Goal: Task Accomplishment & Management: Use online tool/utility

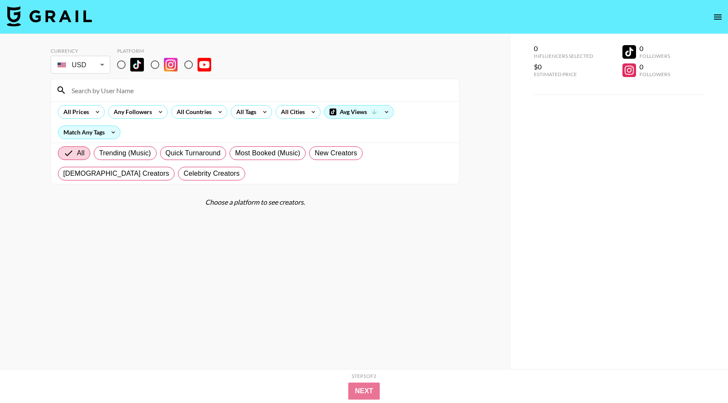
click at [100, 65] on body "Currency USD USD ​ Platform All Prices Any Followers All Countries All Tags All…" at bounding box center [364, 218] width 728 height 437
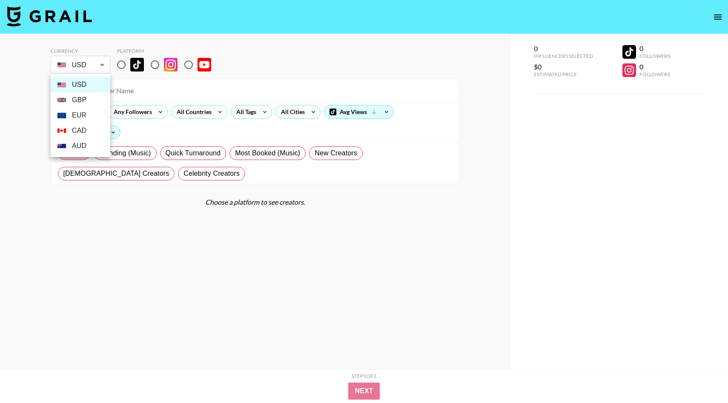
click at [121, 65] on div at bounding box center [364, 201] width 728 height 403
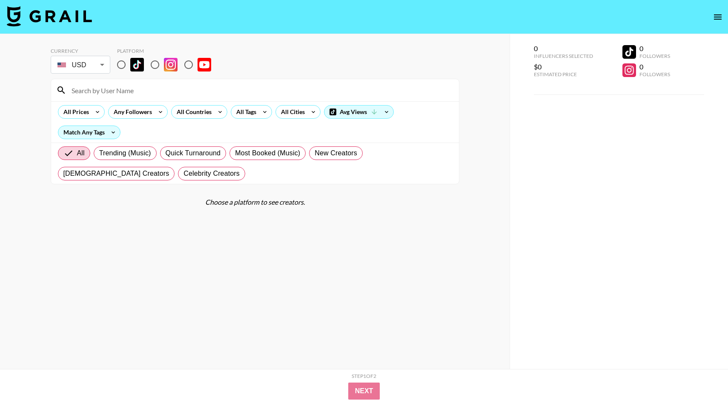
click at [121, 66] on input "radio" at bounding box center [121, 65] width 18 height 18
radio input "true"
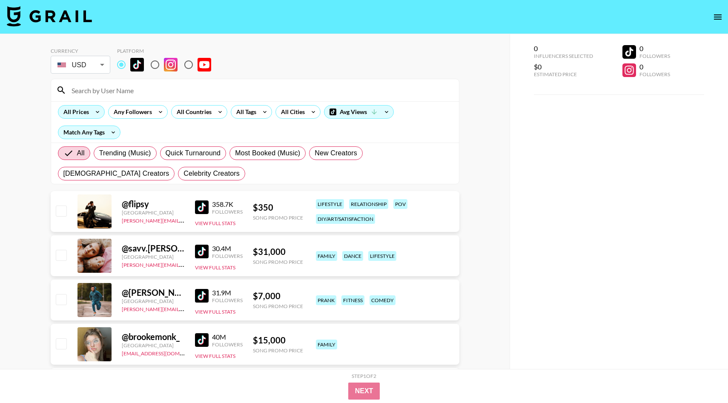
click at [100, 115] on icon at bounding box center [98, 112] width 14 height 13
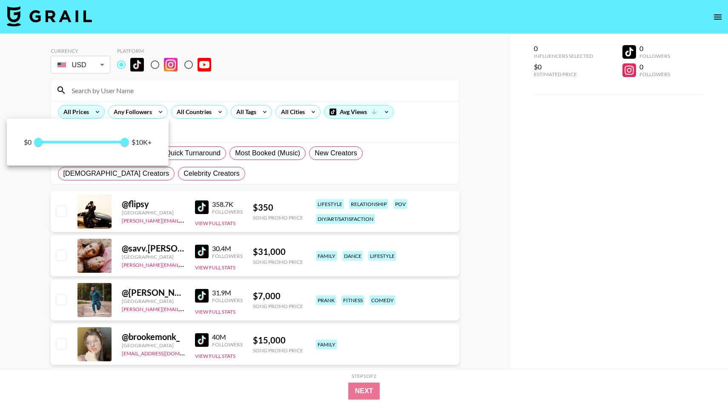
click at [100, 115] on div at bounding box center [364, 201] width 728 height 403
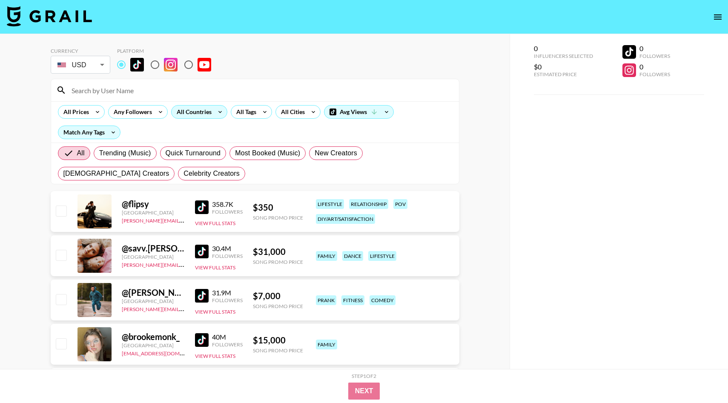
click at [192, 110] on div "All Countries" at bounding box center [193, 112] width 42 height 13
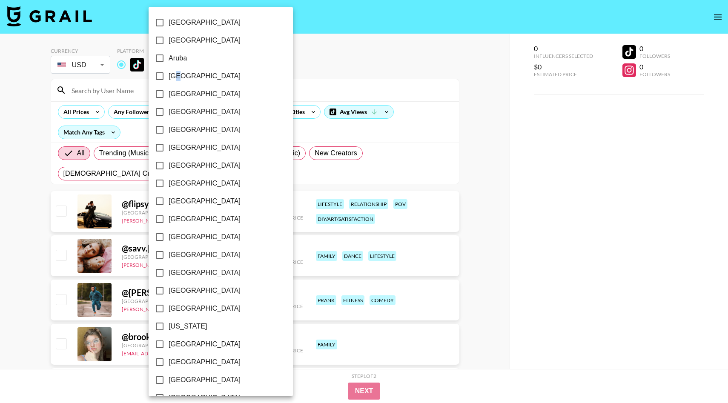
click at [179, 76] on span "[GEOGRAPHIC_DATA]" at bounding box center [205, 76] width 72 height 10
click at [179, 78] on span "[GEOGRAPHIC_DATA]" at bounding box center [205, 76] width 72 height 10
click at [169, 78] on input "[GEOGRAPHIC_DATA]" at bounding box center [160, 76] width 18 height 18
checkbox input "true"
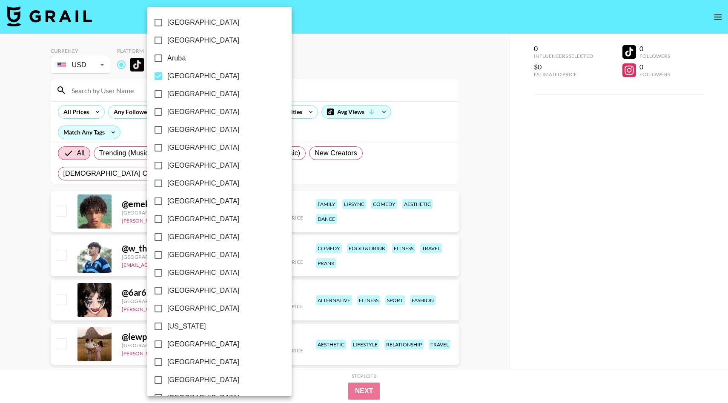
click at [316, 60] on div at bounding box center [364, 201] width 728 height 403
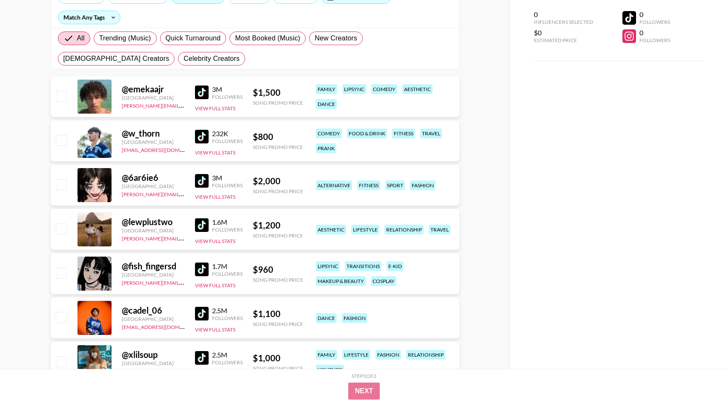
scroll to position [91, 0]
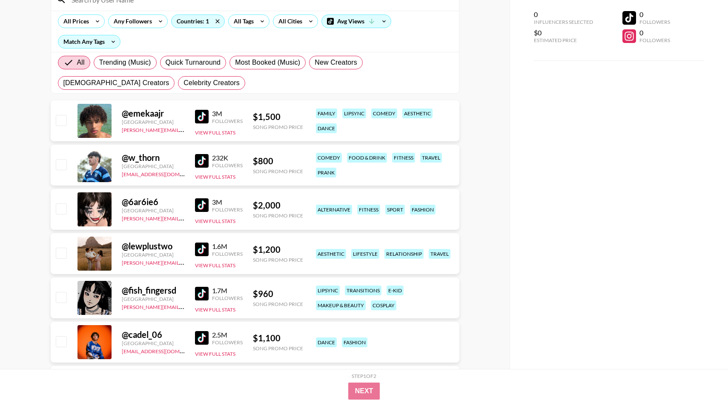
click at [205, 115] on img at bounding box center [202, 117] width 14 height 14
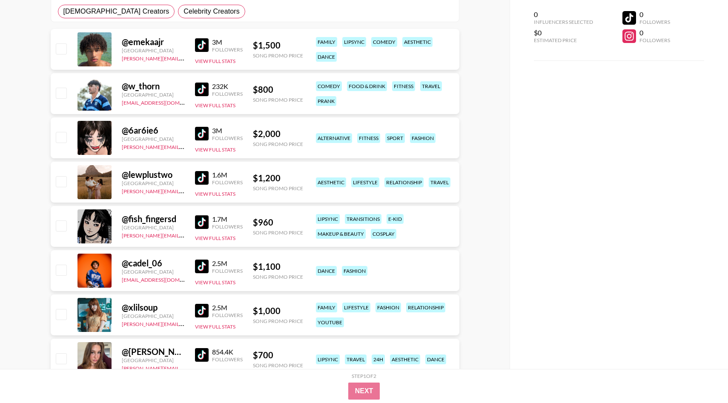
scroll to position [167, 0]
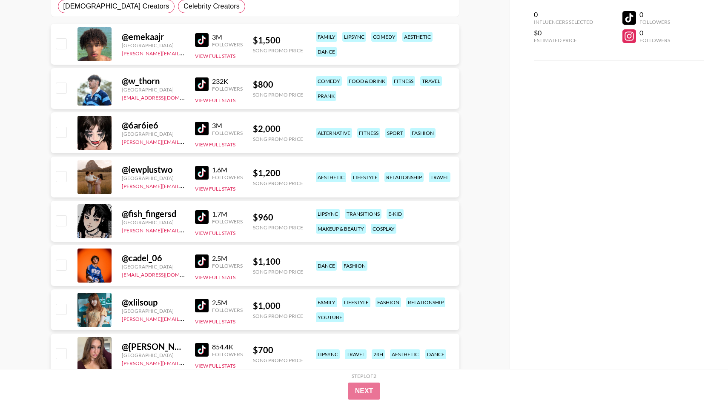
click at [201, 218] on img at bounding box center [202, 217] width 14 height 14
click at [206, 257] on img at bounding box center [202, 262] width 14 height 14
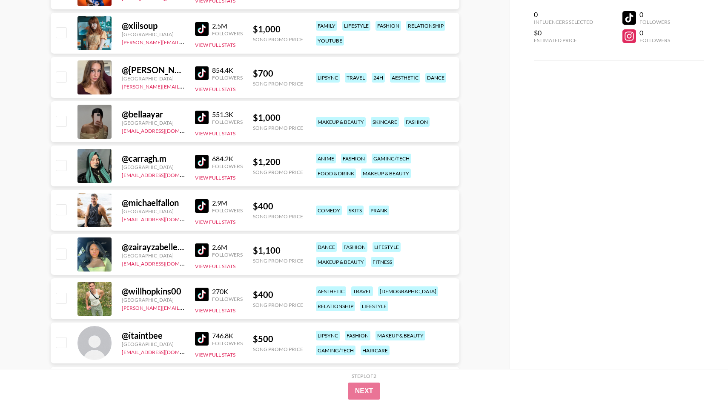
scroll to position [448, 0]
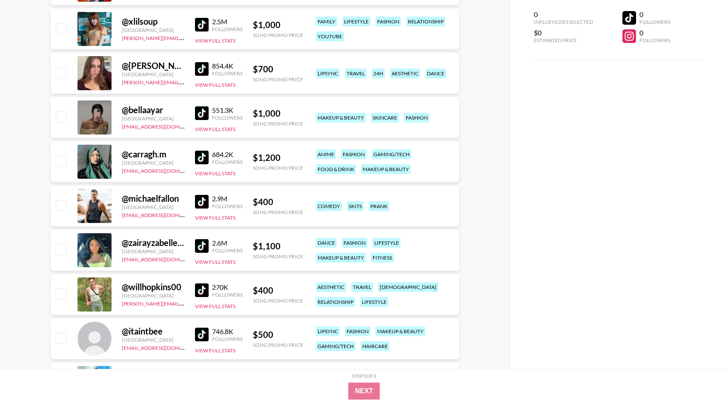
click at [198, 247] on img at bounding box center [202, 246] width 14 height 14
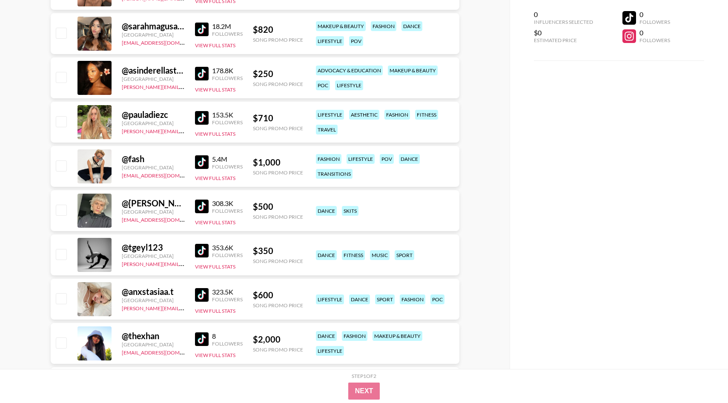
scroll to position [1421, 0]
